Goal: Check status: Check status

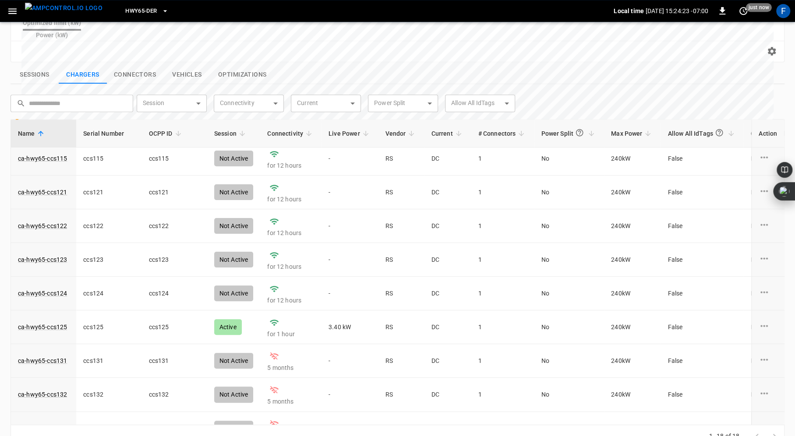
scroll to position [198, 0]
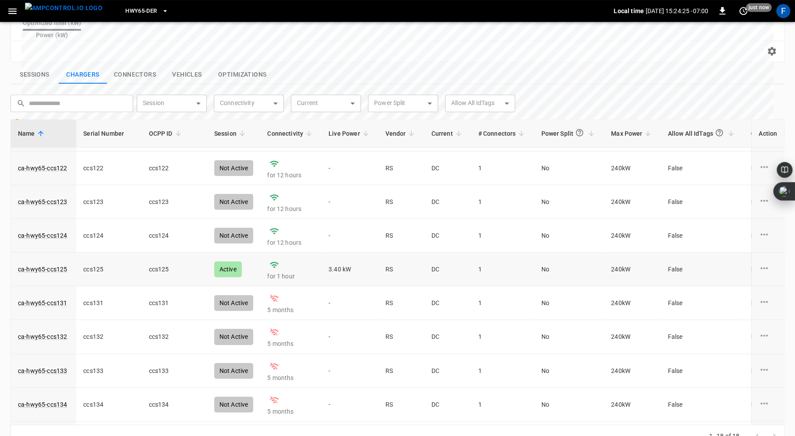
click at [52, 255] on td "ca-hwy65-ccs125" at bounding box center [43, 270] width 65 height 34
click at [53, 263] on link "ca-hwy65-ccs125" at bounding box center [42, 269] width 53 height 12
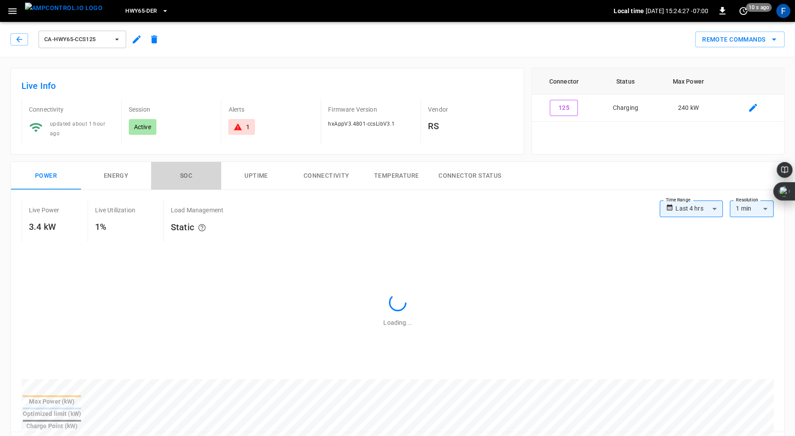
click at [194, 162] on button "SOC" at bounding box center [186, 176] width 70 height 28
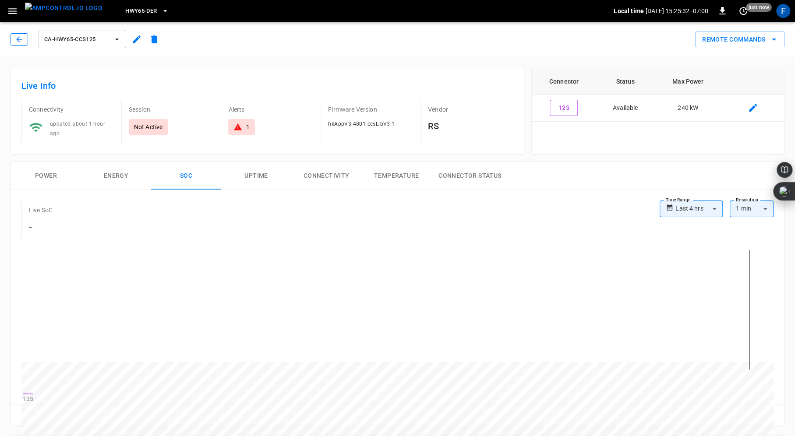
click at [20, 38] on icon "button" at bounding box center [19, 39] width 9 height 9
